Goal: Find specific page/section: Find specific page/section

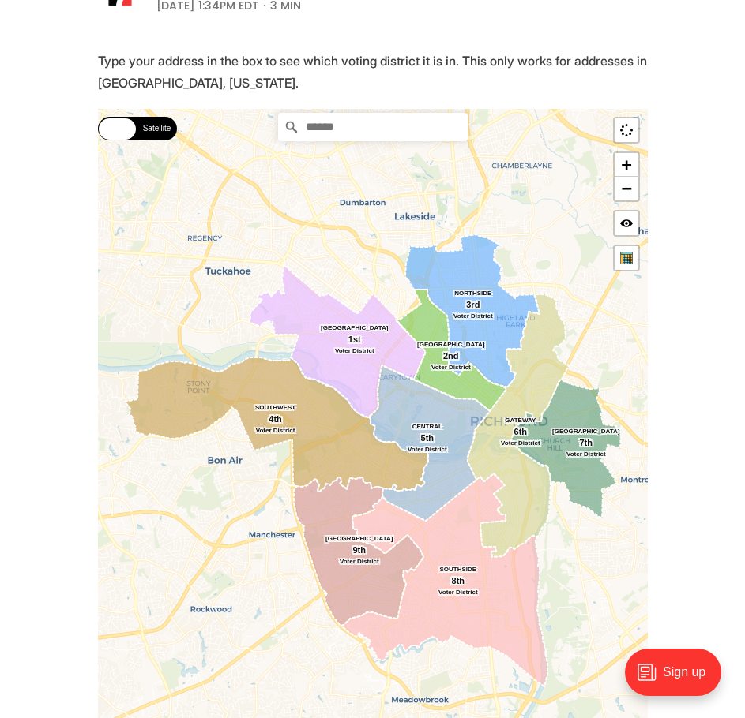
scroll to position [316, 0]
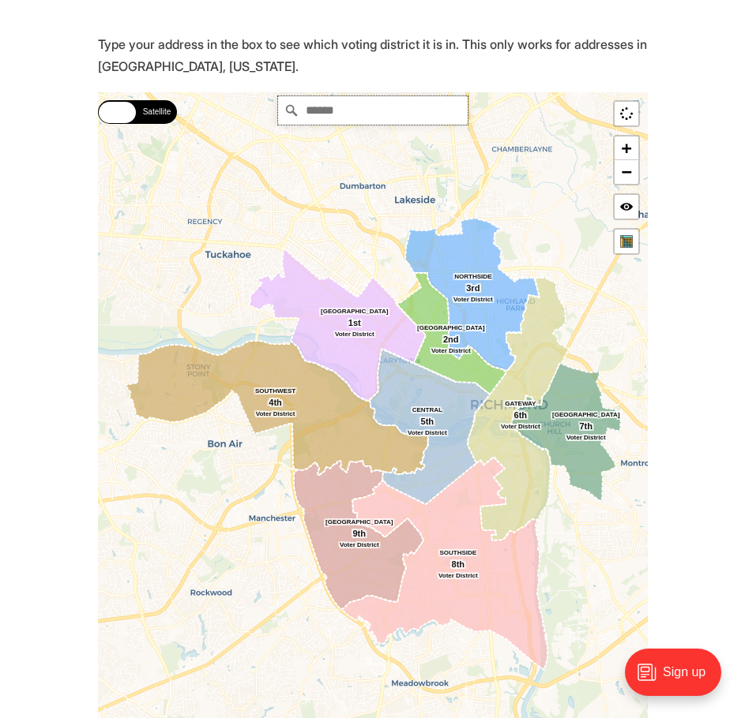
click at [384, 118] on input "Search" at bounding box center [372, 110] width 189 height 28
click at [395, 97] on input "*" at bounding box center [372, 110] width 189 height 28
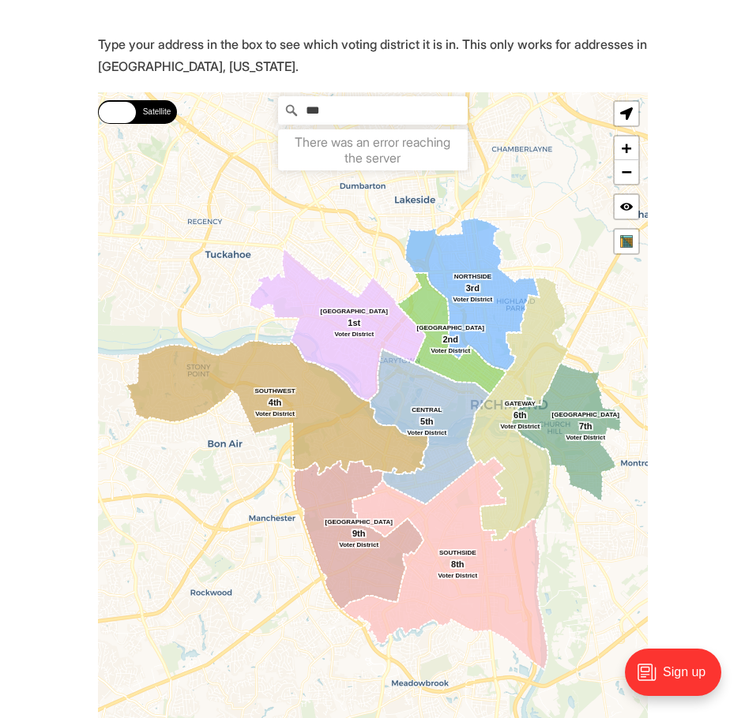
type input "***"
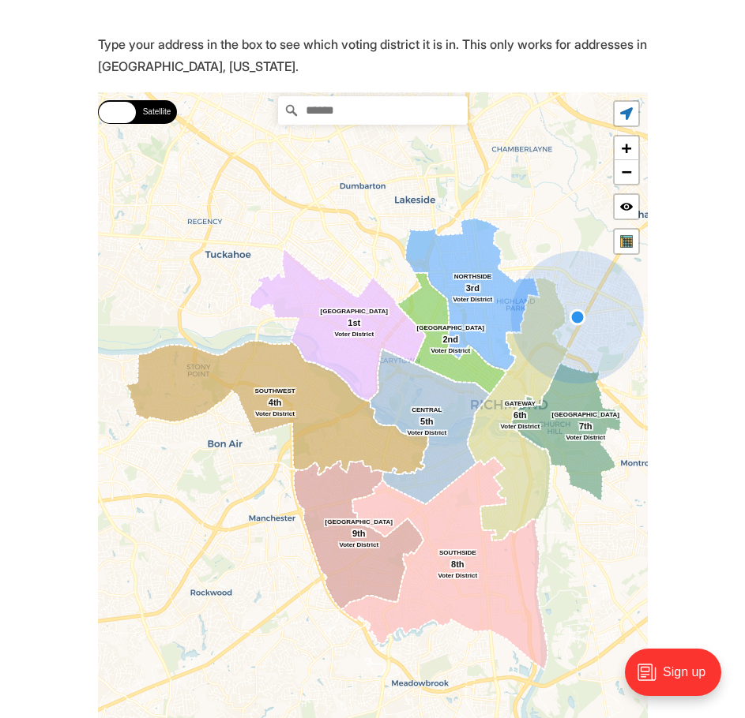
click at [330, 109] on input "Search" at bounding box center [372, 110] width 189 height 28
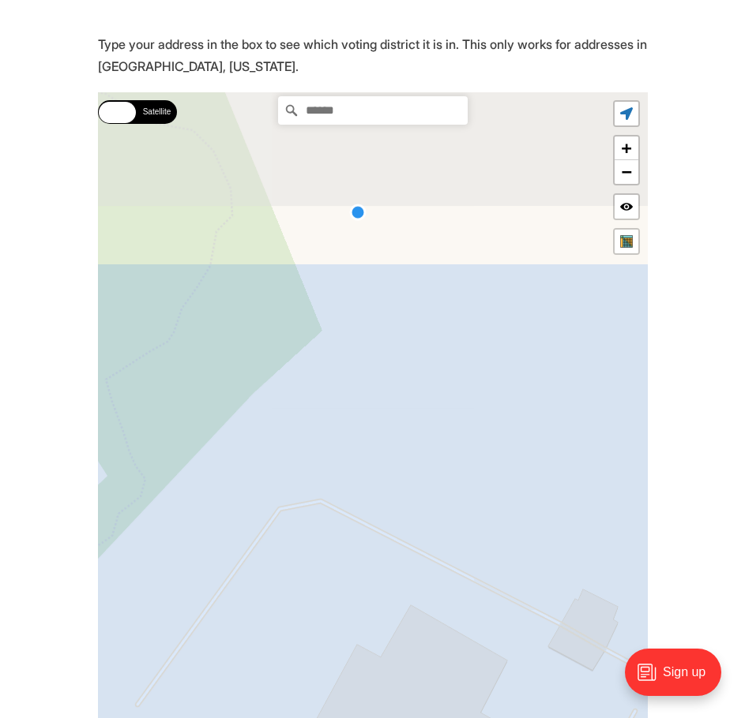
drag, startPoint x: 454, startPoint y: 215, endPoint x: 430, endPoint y: 464, distance: 250.6
click at [430, 464] on icon at bounding box center [357, 211] width 16880 height 16880
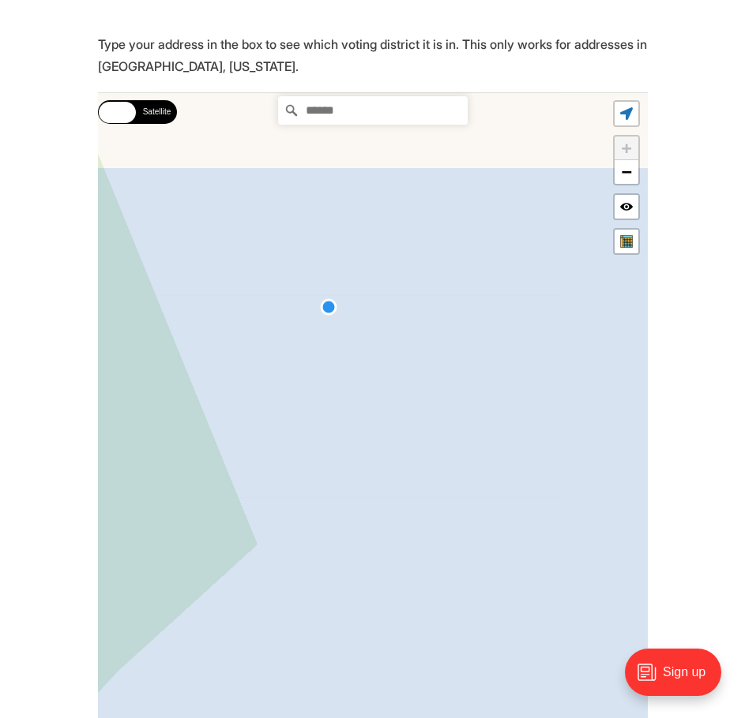
drag, startPoint x: 338, startPoint y: 246, endPoint x: 294, endPoint y: 394, distance: 154.9
click at [294, 394] on icon at bounding box center [327, 304] width 33761 height 33761
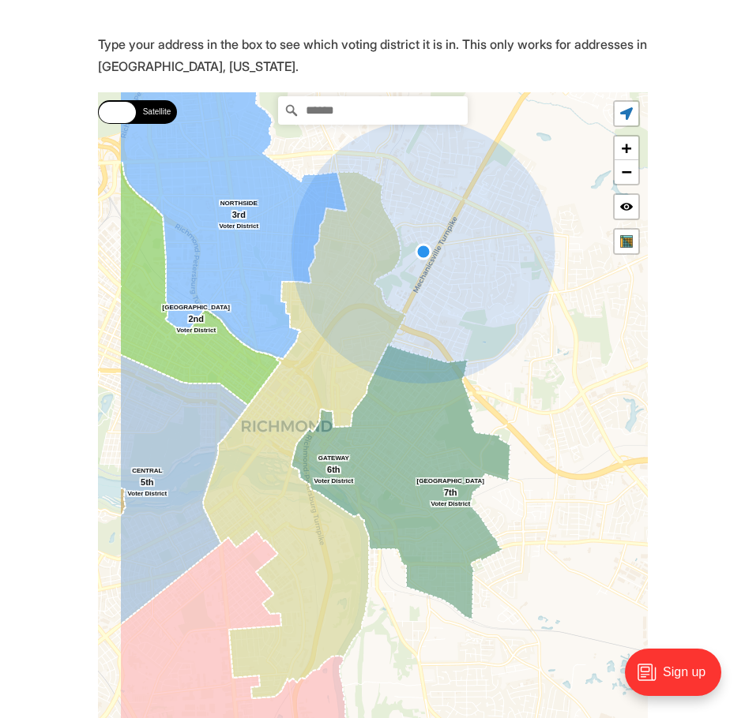
drag, startPoint x: 272, startPoint y: 302, endPoint x: 340, endPoint y: 229, distance: 100.0
click at [351, 212] on icon at bounding box center [423, 252] width 264 height 264
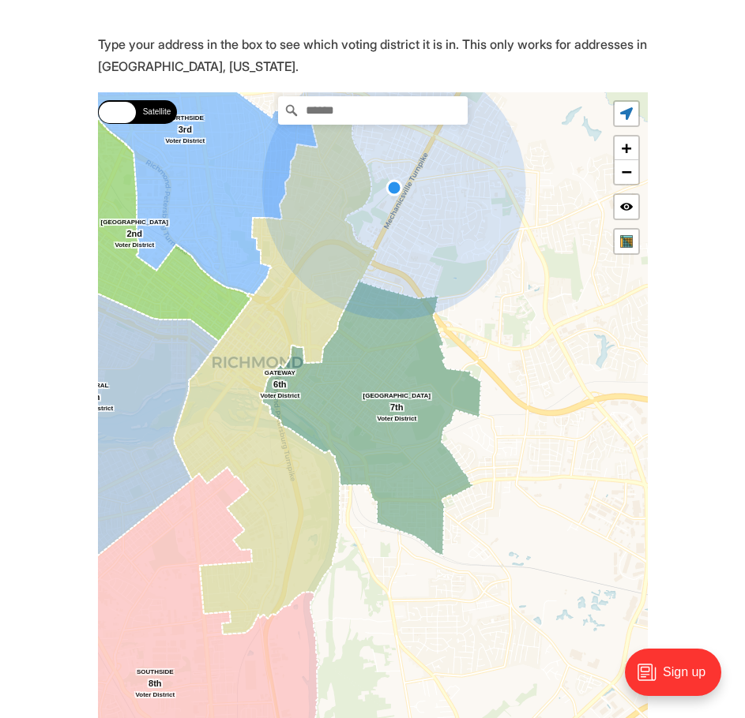
drag, startPoint x: 334, startPoint y: 269, endPoint x: 328, endPoint y: 236, distance: 33.6
click at [328, 237] on g at bounding box center [295, 447] width 462 height 848
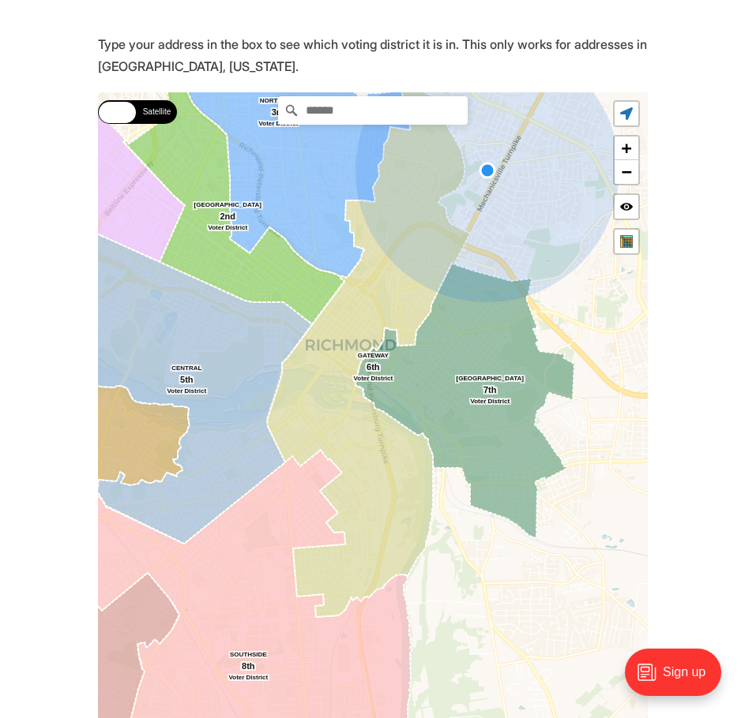
click at [379, 294] on icon at bounding box center [368, 354] width 203 height 527
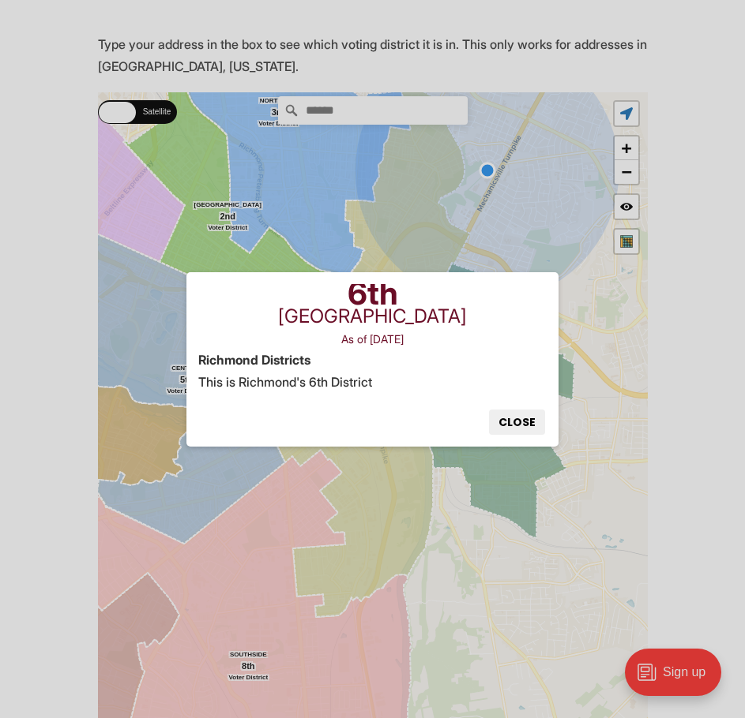
click at [505, 423] on button "Close" at bounding box center [517, 422] width 56 height 25
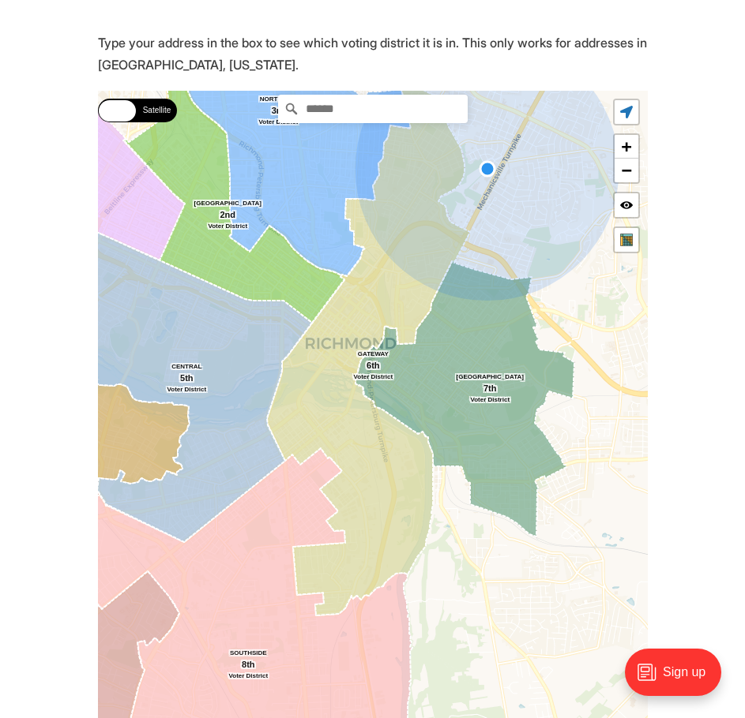
scroll to position [394, 0]
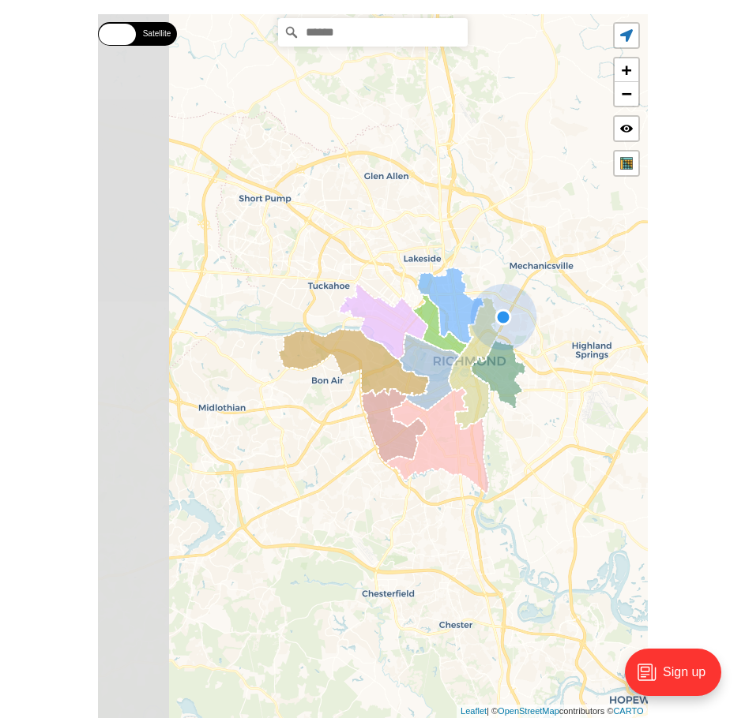
drag, startPoint x: 268, startPoint y: 388, endPoint x: 433, endPoint y: 383, distance: 165.1
click at [433, 383] on icon at bounding box center [429, 371] width 61 height 77
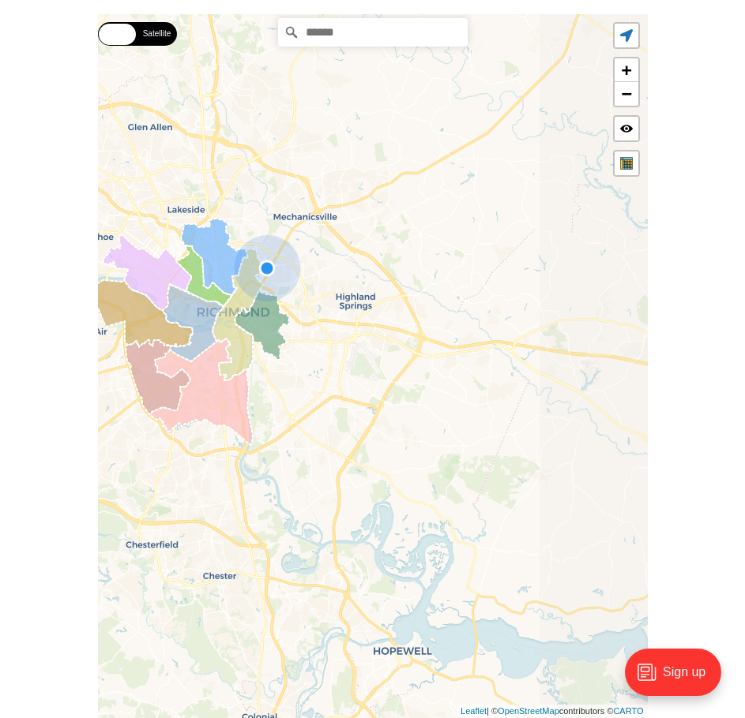
drag, startPoint x: 391, startPoint y: 403, endPoint x: 398, endPoint y: 241, distance: 162.0
click at [397, 241] on div "Street Satellite Street Satellite [GEOGRAPHIC_DATA] SOUTHWEST [GEOGRAPHIC_DATA]…" at bounding box center [373, 366] width 550 height 704
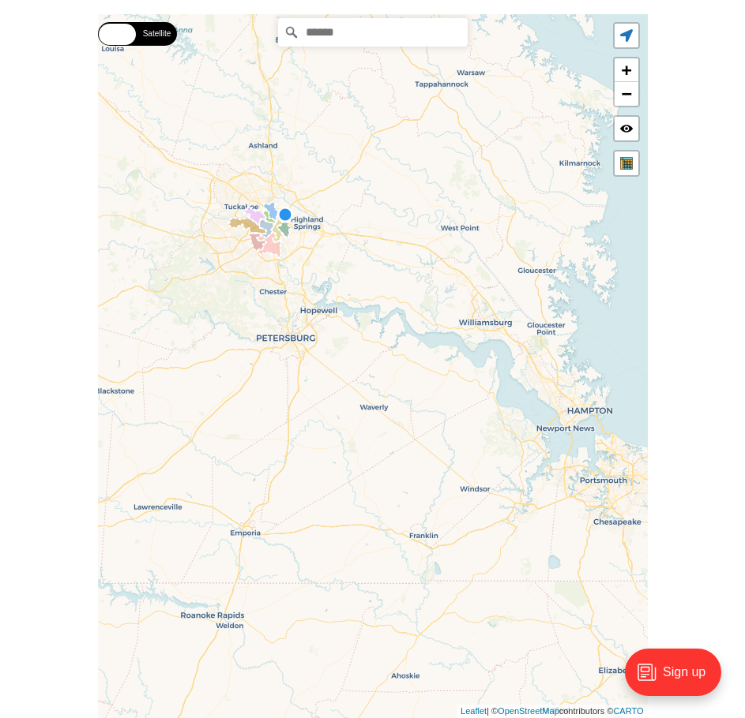
click at [148, 47] on div "Street Satellite Street Satellite [GEOGRAPHIC_DATA] SOUTHWEST [GEOGRAPHIC_DATA]…" at bounding box center [373, 366] width 550 height 704
click at [163, 39] on label "Satellite" at bounding box center [156, 34] width 39 height 24
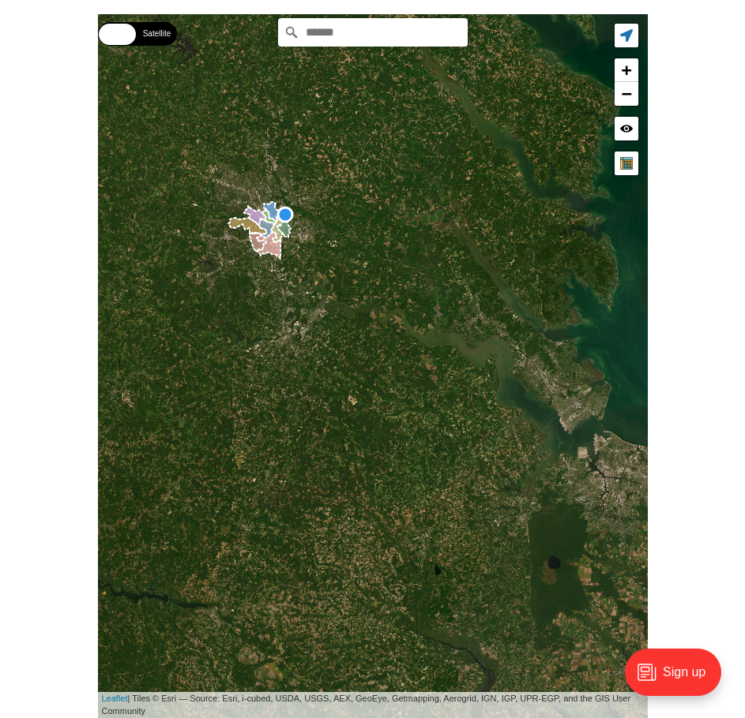
click at [118, 39] on label "Street" at bounding box center [117, 34] width 39 height 24
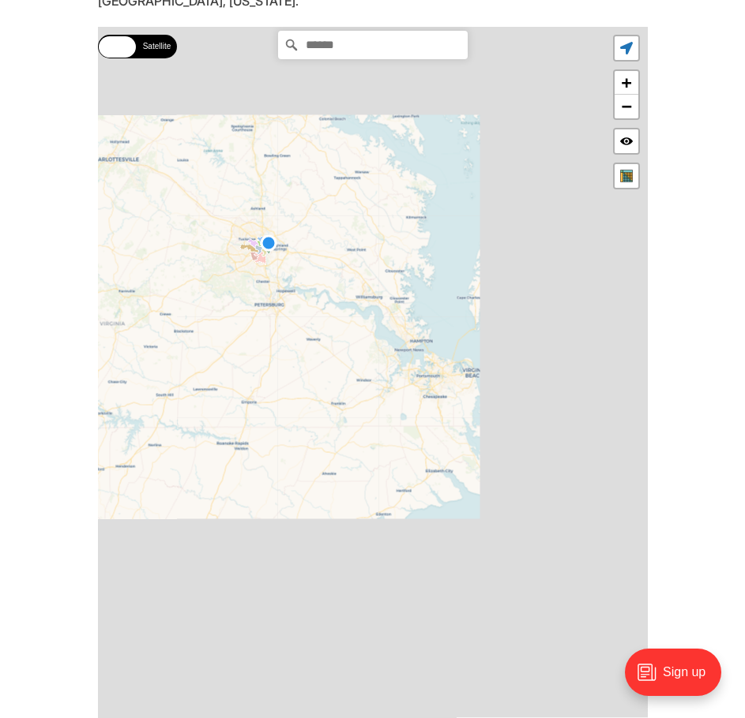
scroll to position [474, 0]
